Goal: Book appointment/travel/reservation

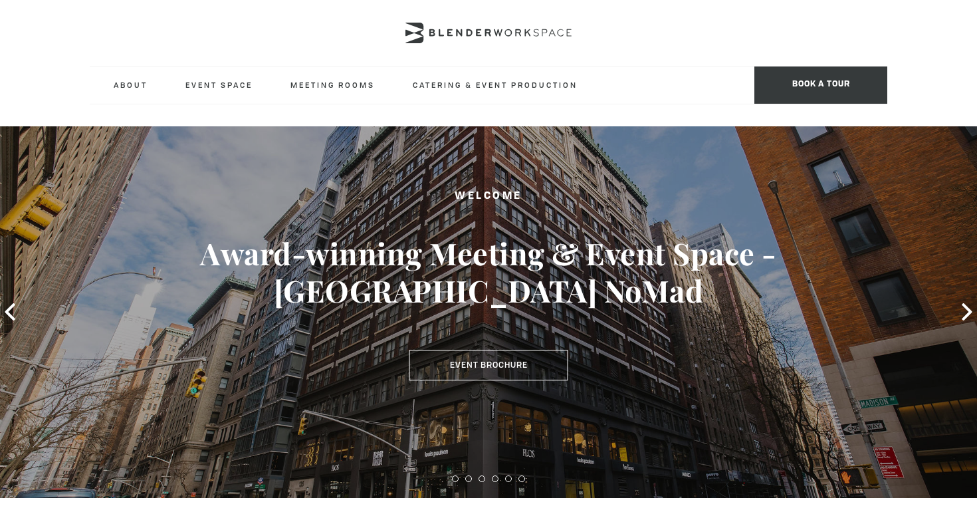
type div "[DATE]"
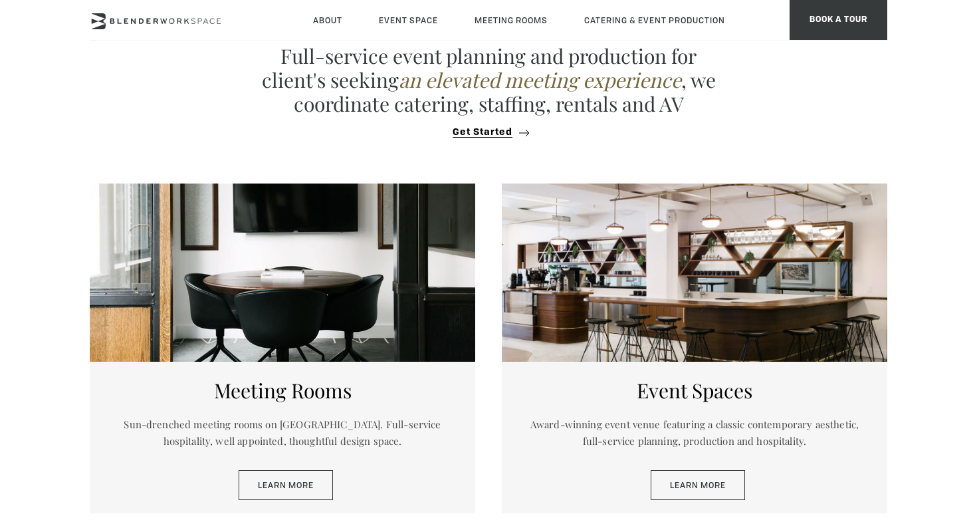
scroll to position [626, 0]
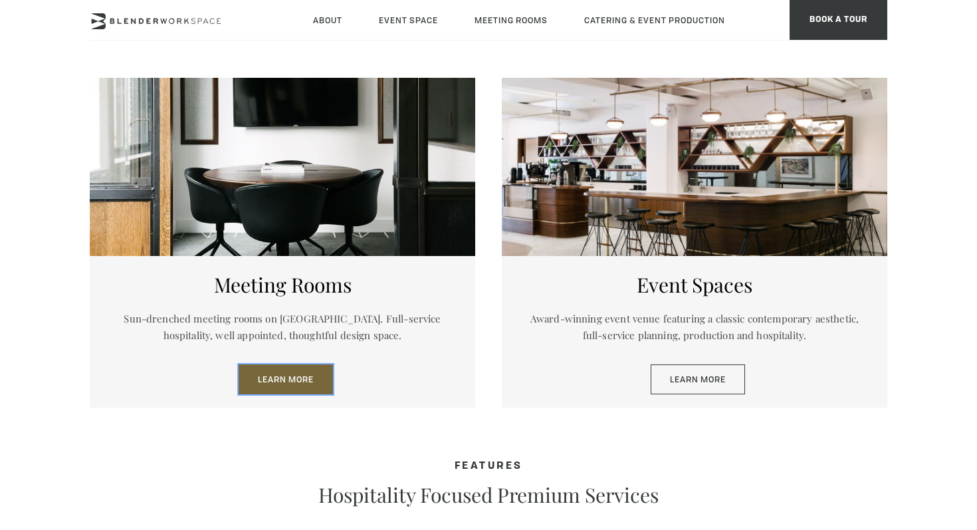
click at [309, 377] on link "Learn More" at bounding box center [286, 379] width 94 height 31
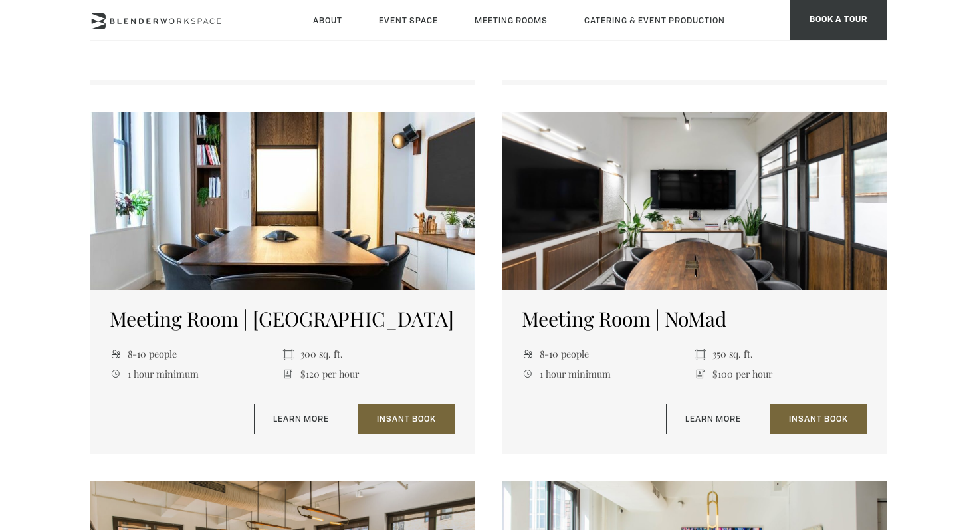
scroll to position [890, 0]
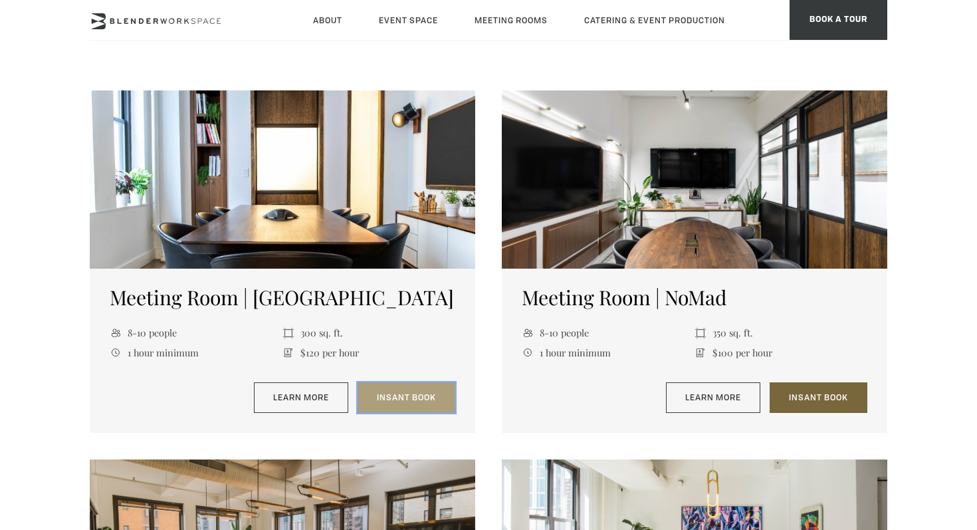
click at [406, 391] on link "Insant Book" at bounding box center [407, 397] width 98 height 31
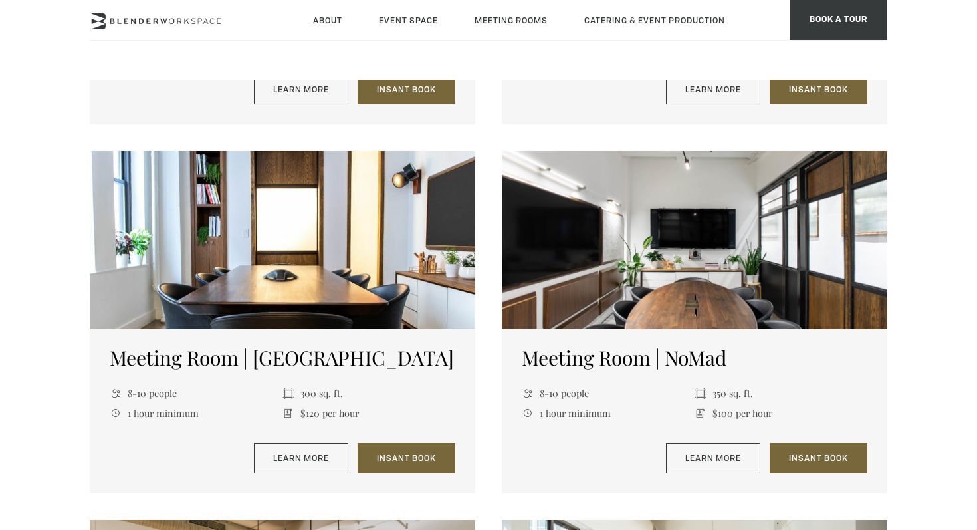
scroll to position [338, 0]
